Goal: Download file/media

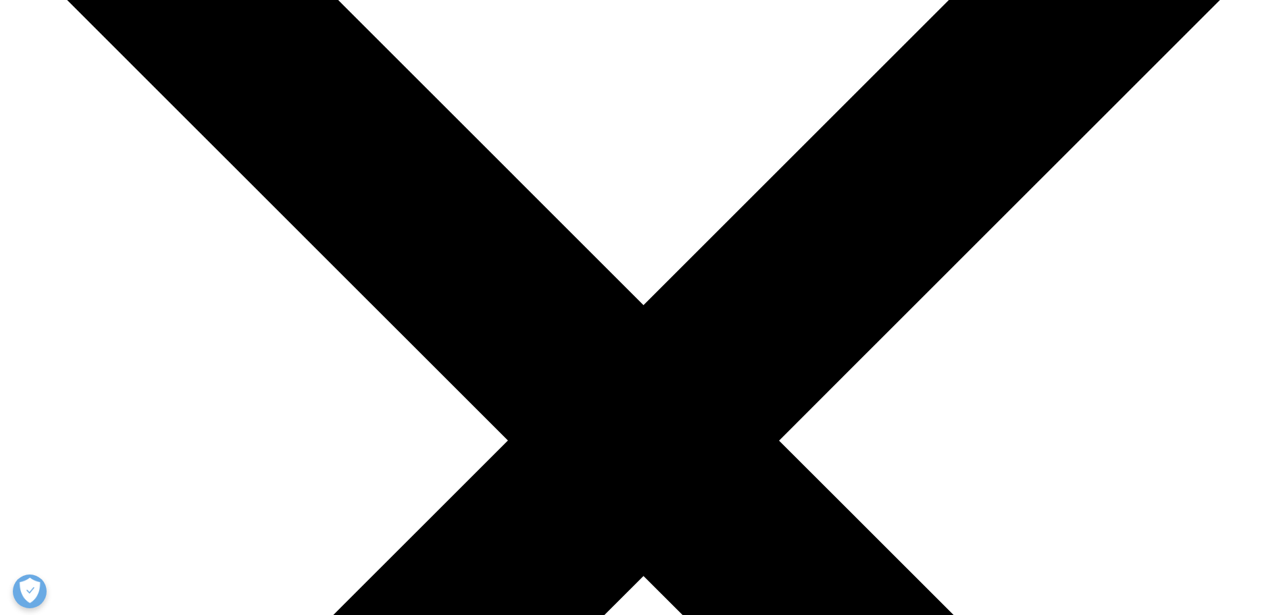
scroll to position [203, 0]
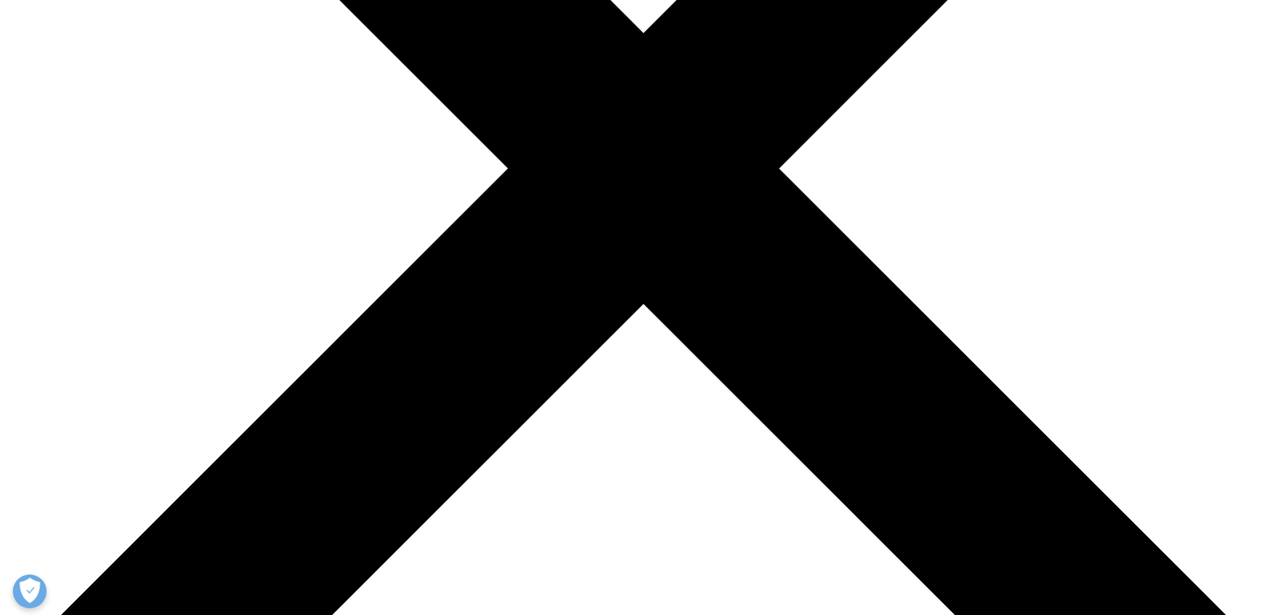
scroll to position [746, 797]
type input "[PERSON_NAME]"
type input "[PERSON_NAME][EMAIL_ADDRESS][PERSON_NAME][PERSON_NAME][DOMAIN_NAME]"
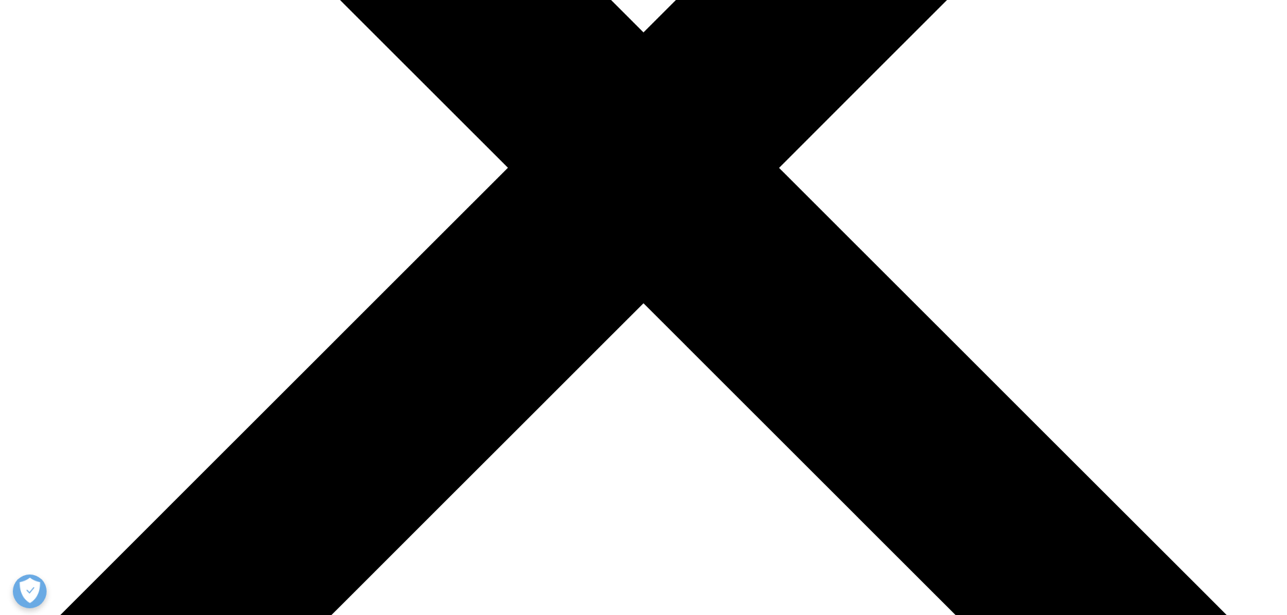
type input "Roche"
select select "[GEOGRAPHIC_DATA]"
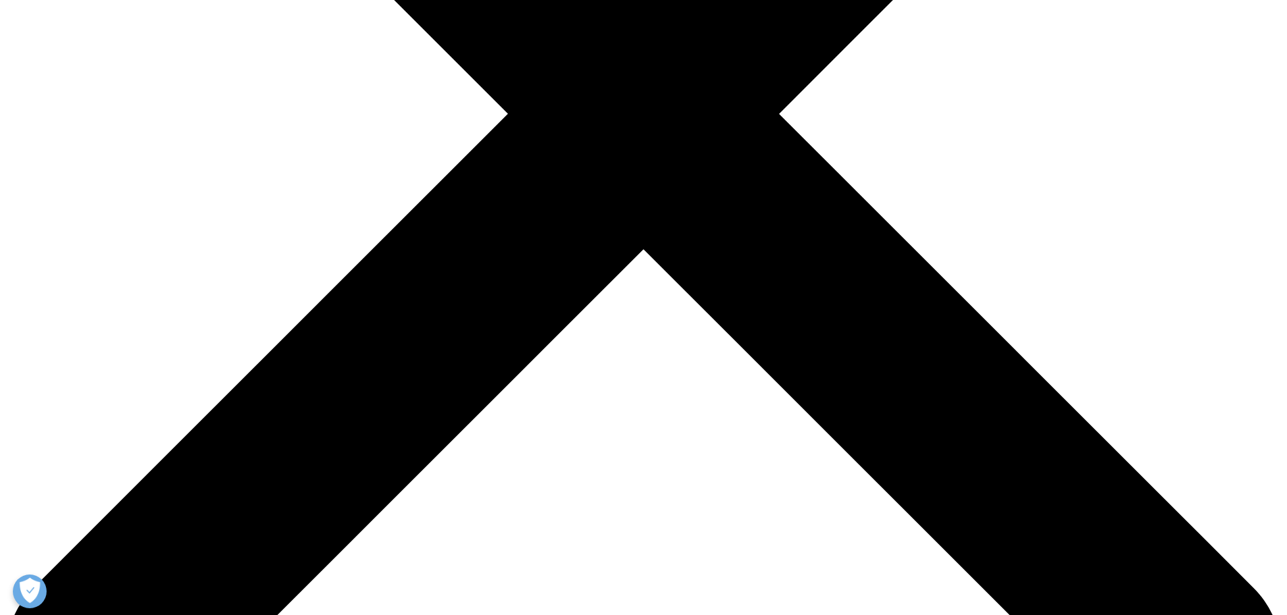
scroll to position [523, 0]
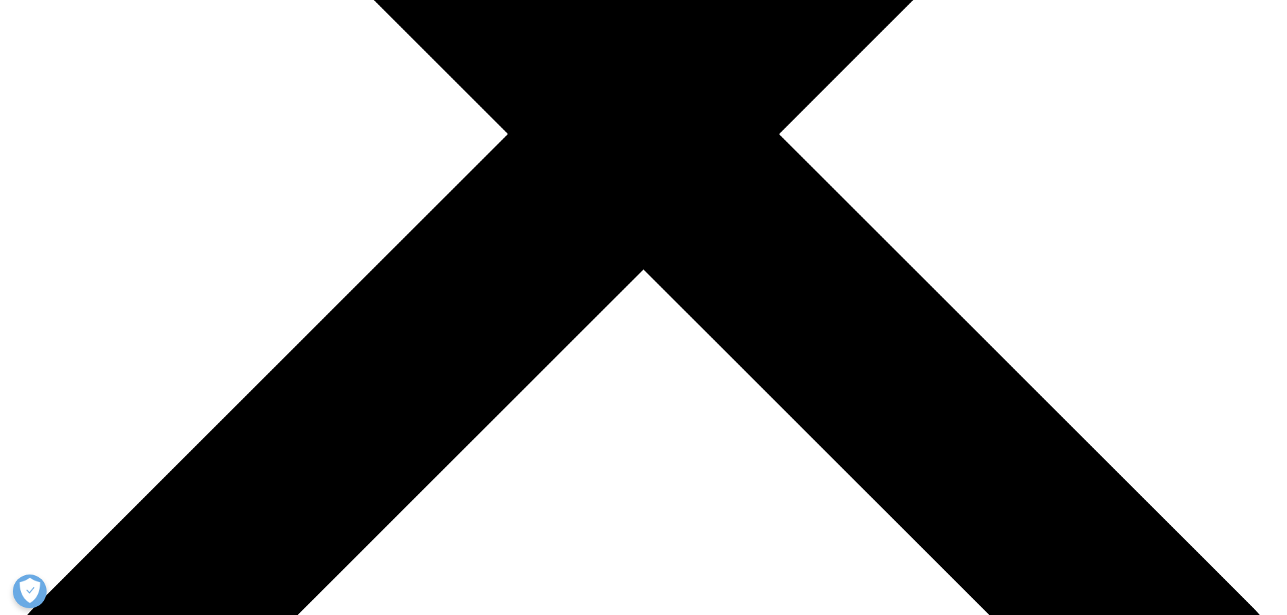
type input "Head of access and policy"
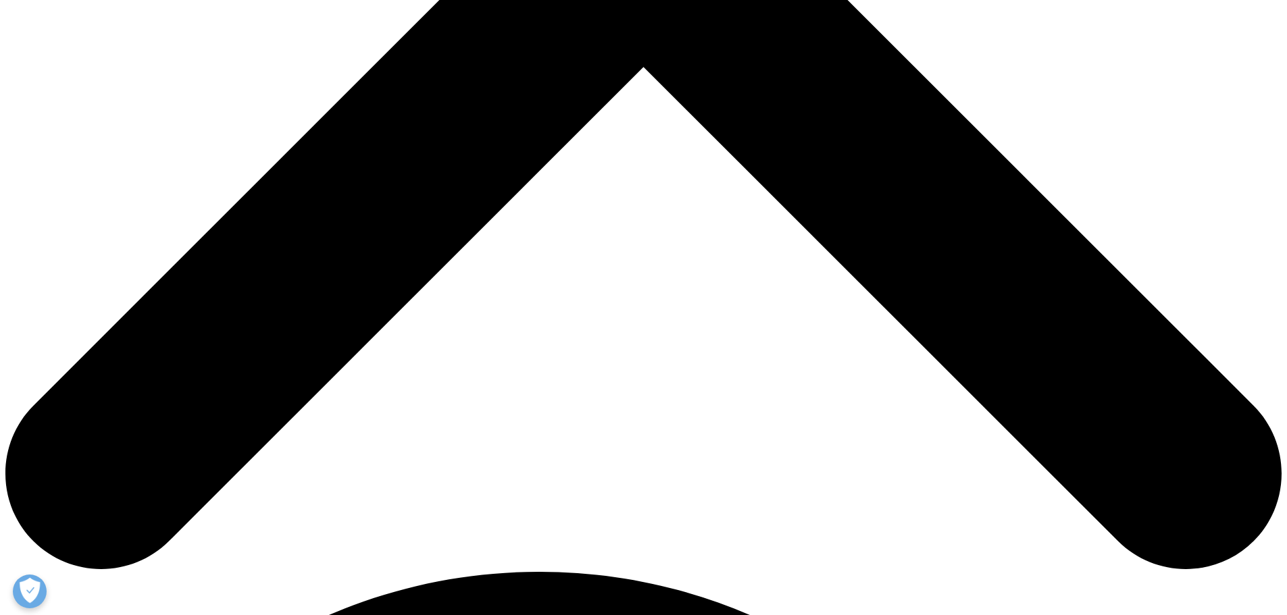
scroll to position [743, 0]
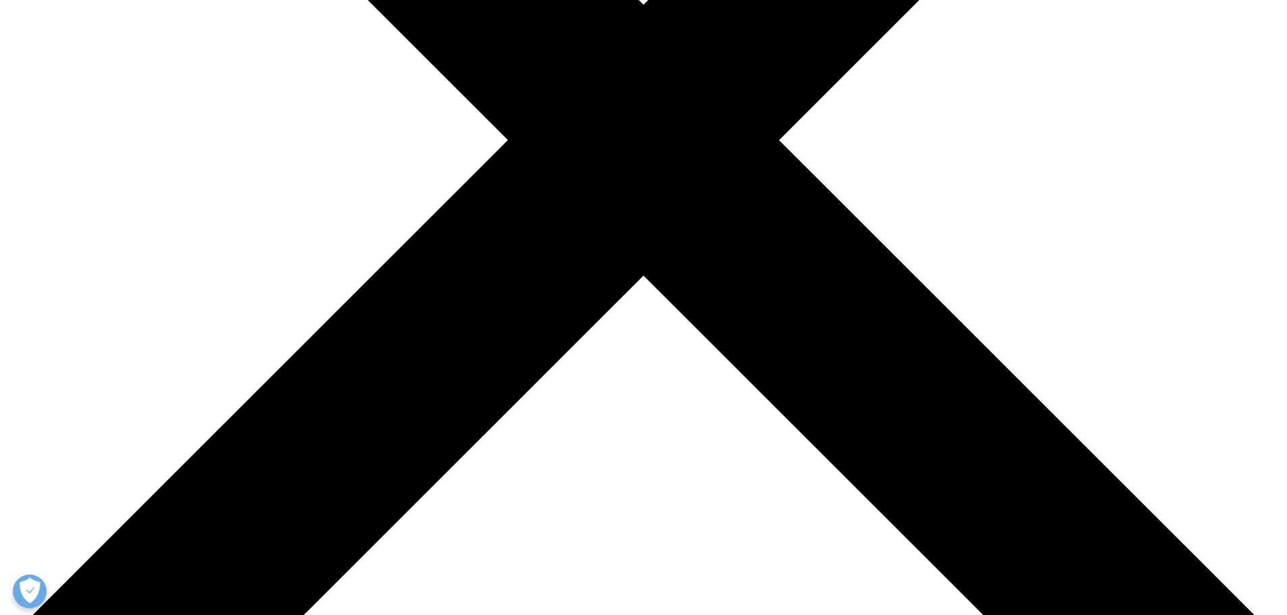
scroll to position [517, 0]
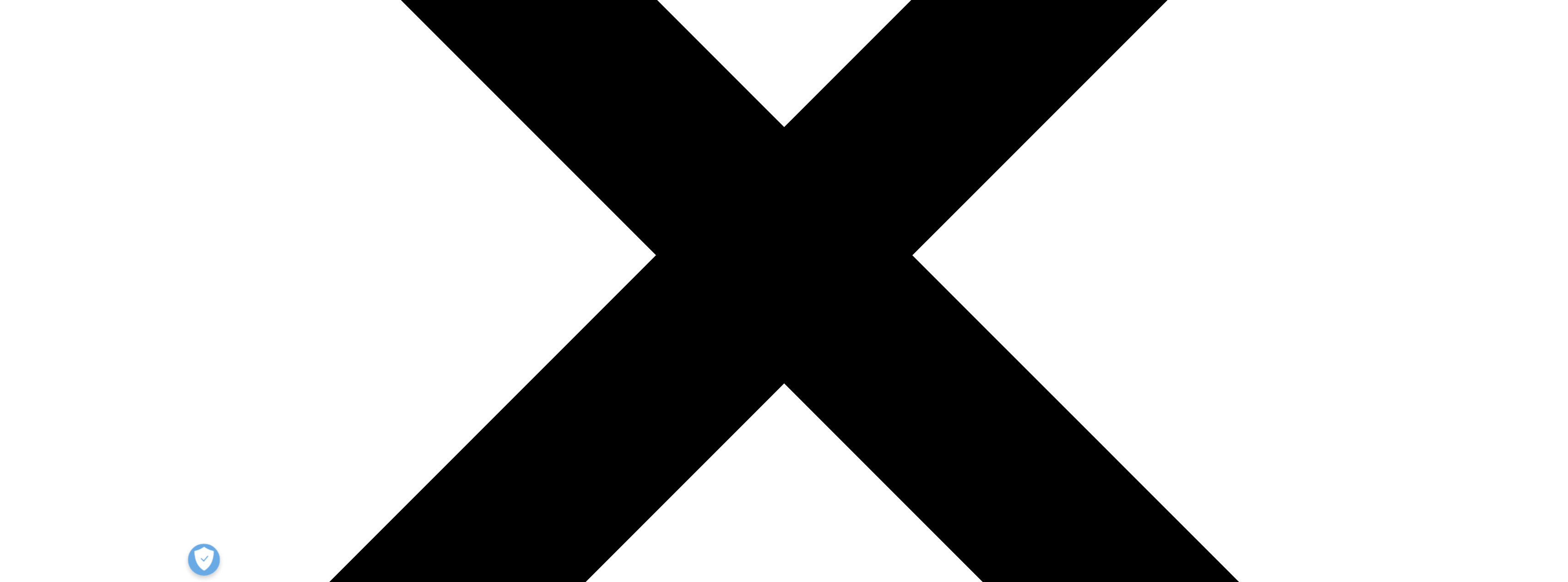
scroll to position [270, 0]
